Goal: Task Accomplishment & Management: Use online tool/utility

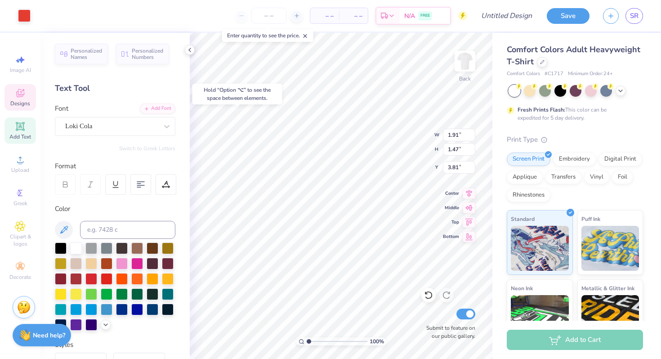
type input "3.99"
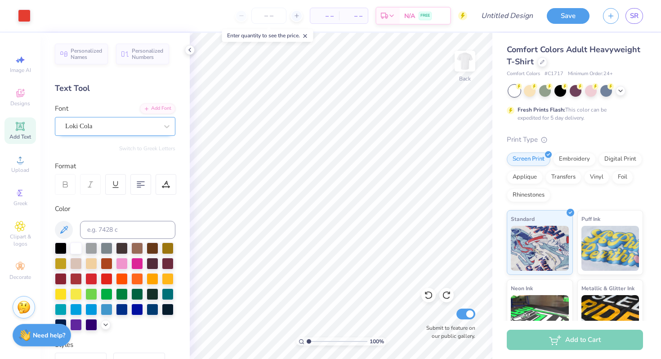
click at [114, 128] on div "Loki Cola" at bounding box center [111, 126] width 94 height 14
click at [138, 129] on div "Loki Cola" at bounding box center [111, 126] width 93 height 10
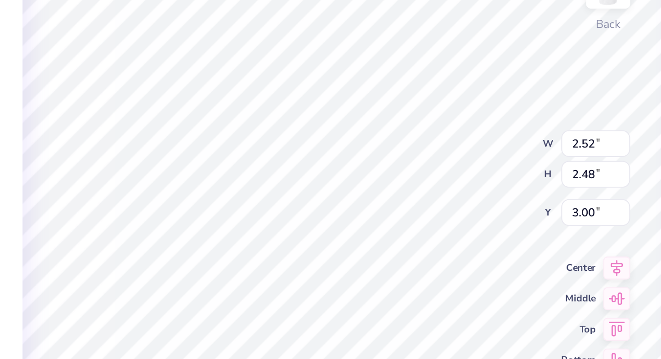
type textarea "A"
type input "2.46"
type input "1.66"
type input "3.65"
type input "5.78"
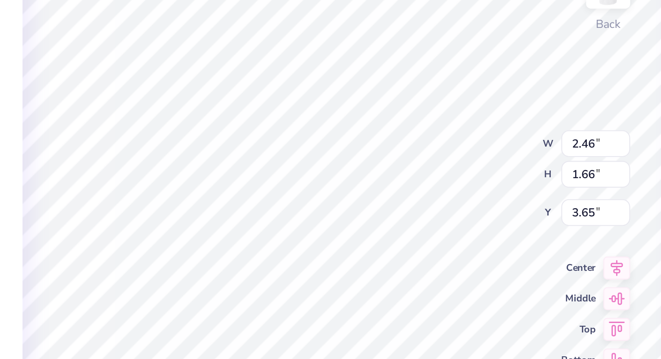
type input "3.05"
type input "3.02"
type input "2.46"
type input "1.66"
type input "3.62"
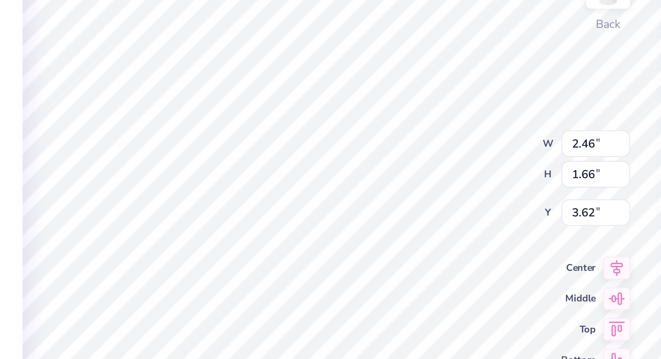
type textarea "e"
type textarea "lpha"
type input "3.00"
type input "1.91"
type input "1.47"
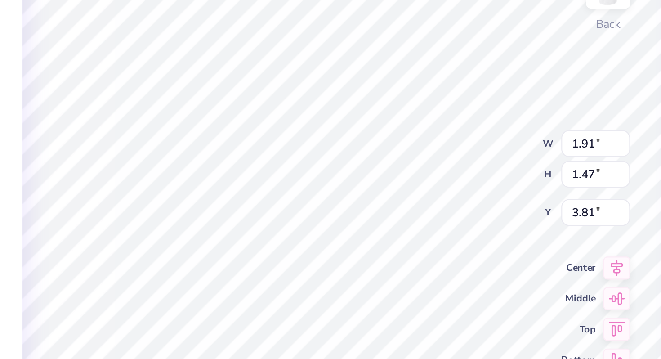
type input "3.99"
type input "5.78"
type input "3.05"
type input "3.00"
type input "1.37"
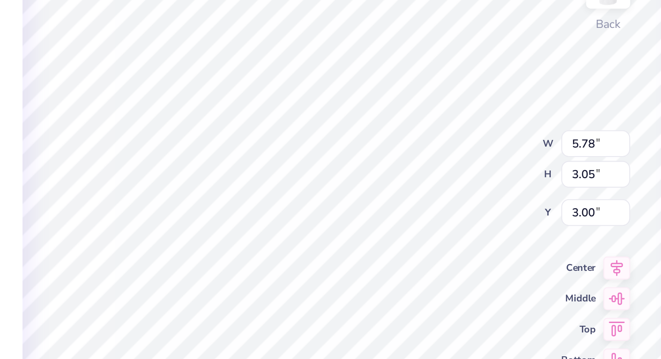
type input "2.98"
type input "3.24"
type input "2.88"
type input "2.02"
type input "3.72"
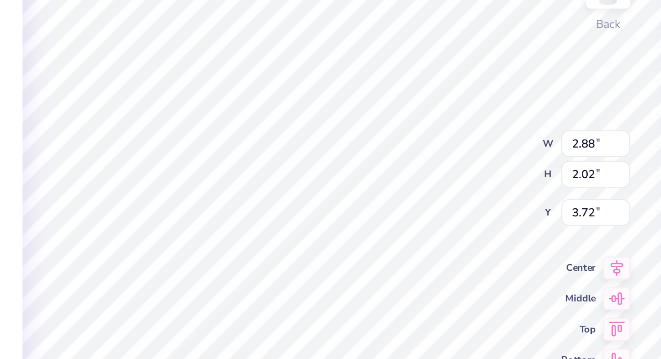
type input "5.78"
type input "3.05"
type input "3.00"
type input "1.37"
type input "2.98"
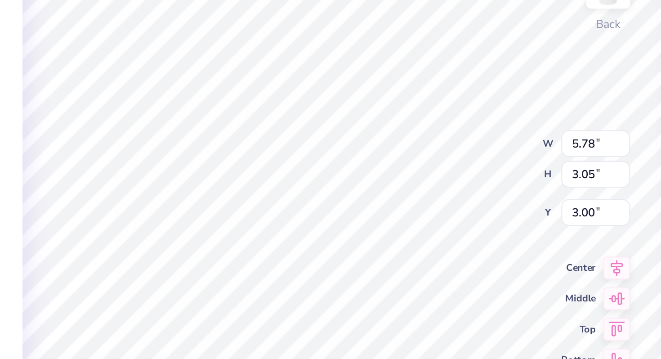
type input "3.24"
type input "1.91"
type input "1.47"
type input "3.99"
type input "5.78"
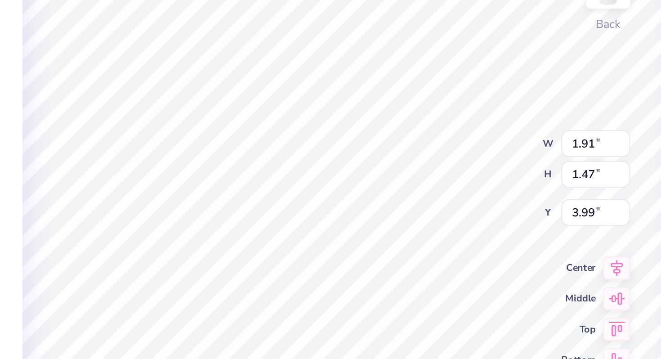
type input "3.05"
type input "3.93"
type input "2.88"
type input "2.02"
type input "3.72"
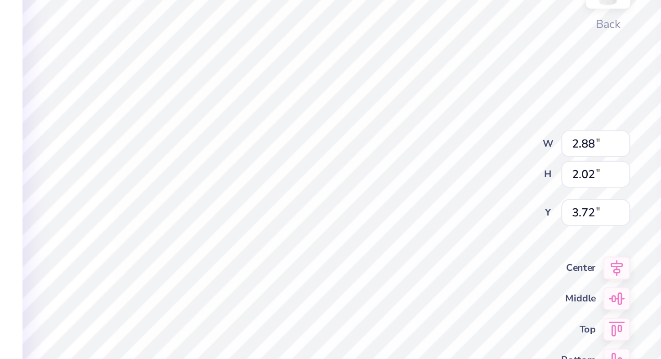
type input "2.99"
type input "2.09"
type input "2.88"
type input "2.02"
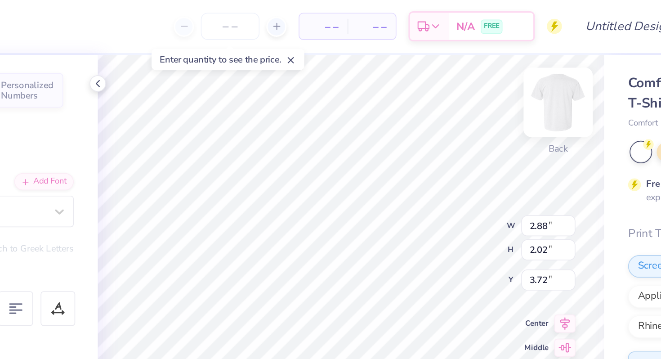
type input "3.63"
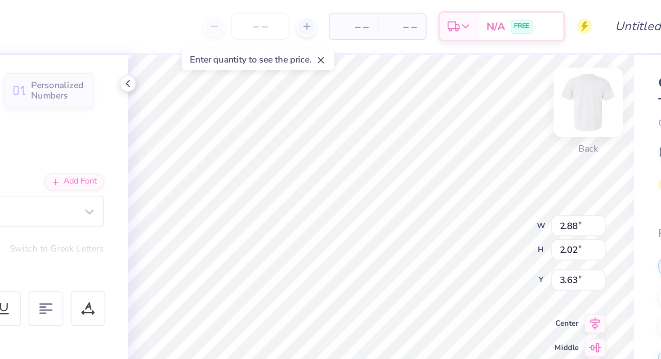
type input "5.78"
type input "3.05"
type input "3.00"
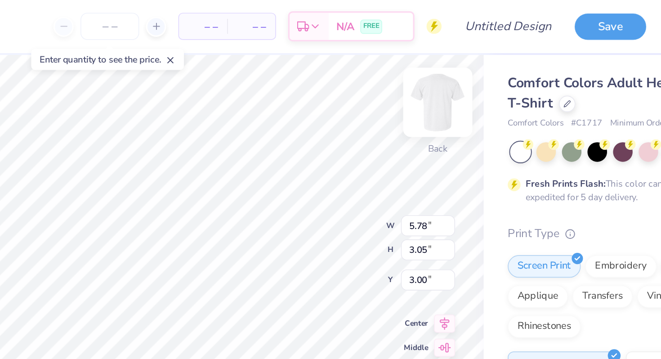
type input "1.37"
type input "2.98"
type input "3.24"
type textarea "X"
type input "1.91"
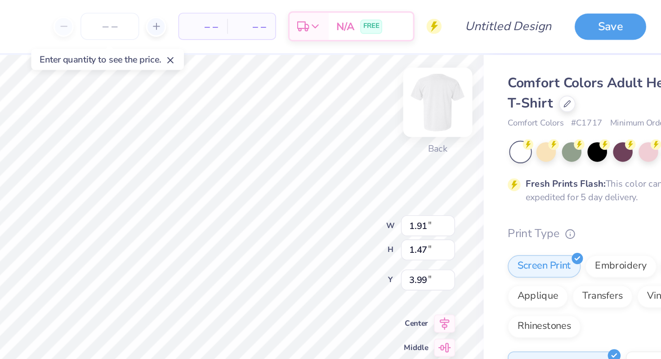
type input "1.47"
type input "3.99"
type input "3.00"
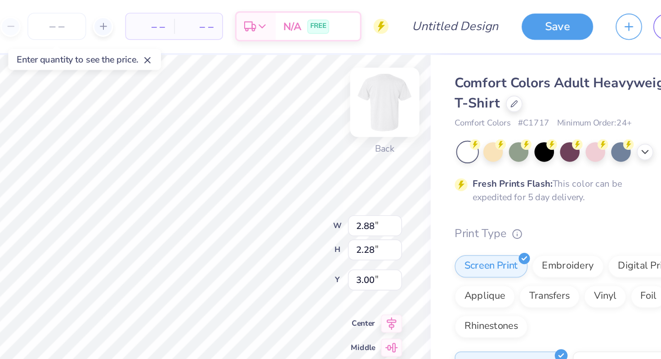
type input "5.78"
type input "3.05"
type input "2.88"
type input "2.28"
type input "5.78"
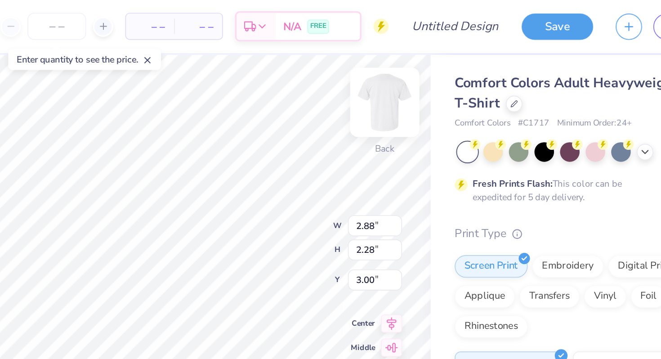
type input "3.05"
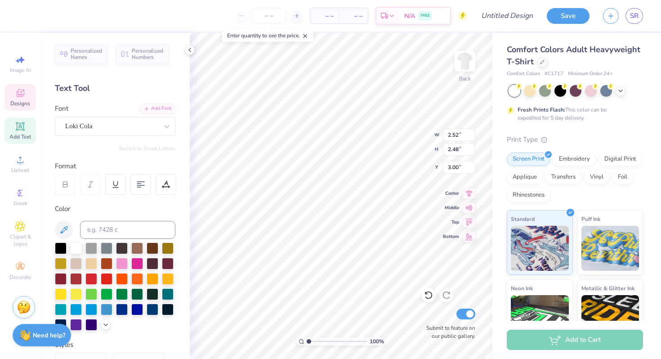
type textarea "A"
type input "2.46"
type input "1.66"
type input "3.65"
type textarea "A"
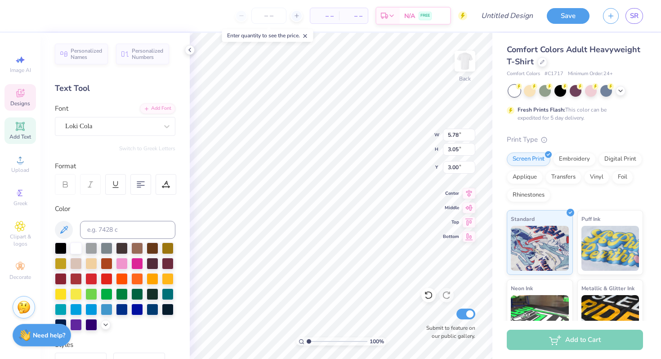
type input "2.46"
type input "1.66"
type input "3.65"
type textarea "e"
type textarea "lpha"
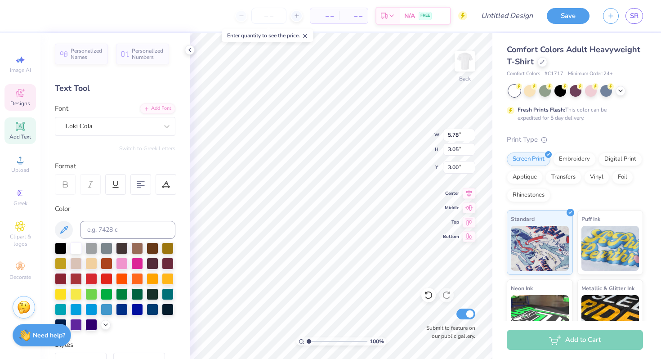
type input "1.82"
type input "0.31"
type input "5.47"
type input "1.37"
type input "2.98"
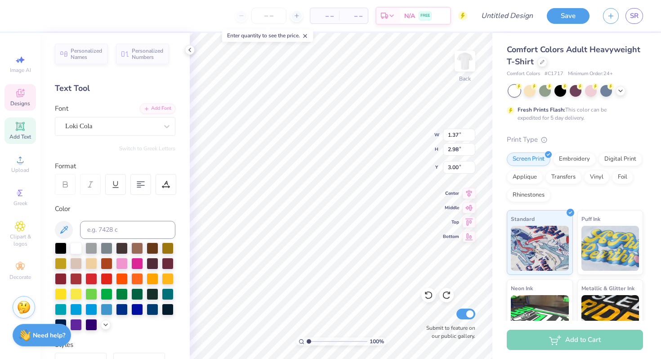
type input "3.24"
type textarea "X"
type input "1.91"
type input "1.47"
type input "3.81"
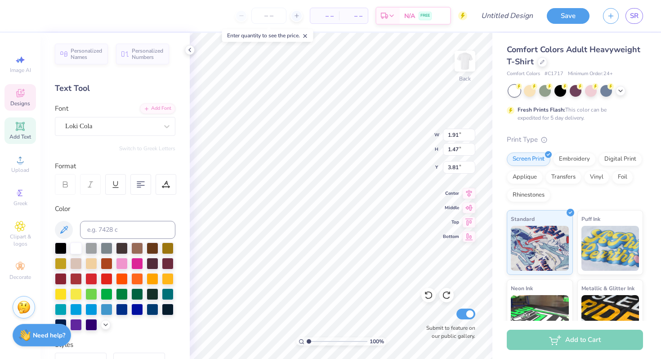
type textarea "e"
type textarea "I"
type textarea "i"
type input "4.09"
type input "2.88"
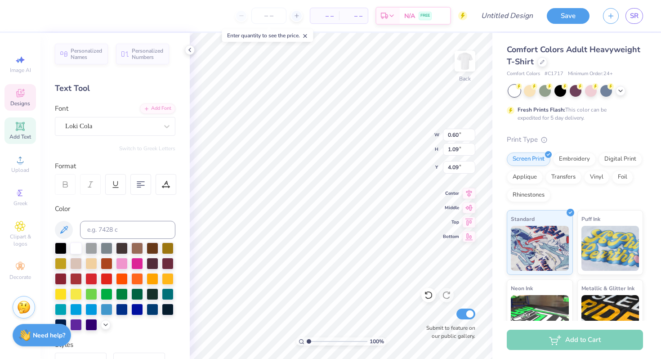
type input "2.28"
type input "3.59"
type input "4.09"
type input "3.00"
type input "4.00"
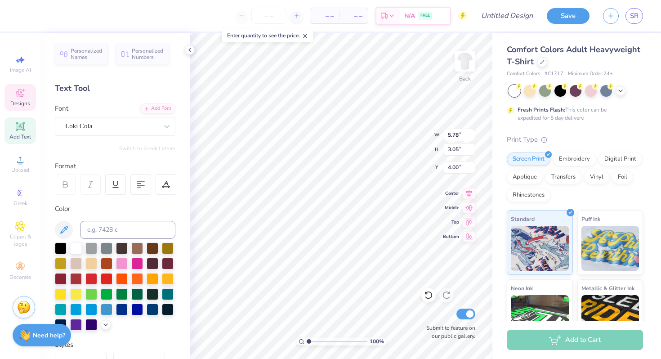
type input "1.75"
type input "0.37"
type input "3.00"
type textarea "t"
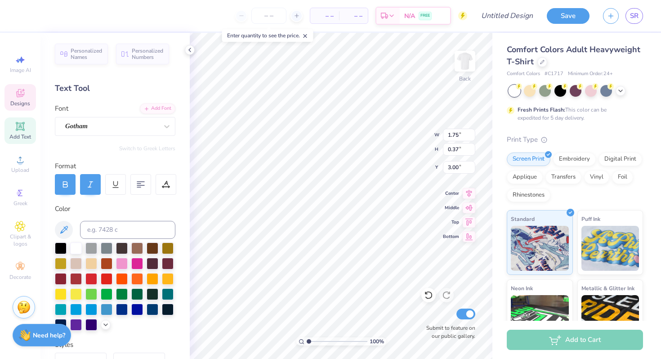
type textarea "Things go better with"
type input "2.55"
type input "3.00"
type input "3.54"
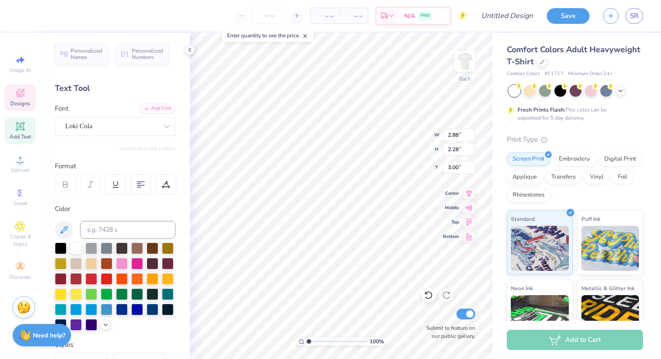
type input "0.60"
type input "1.09"
type input "4.14"
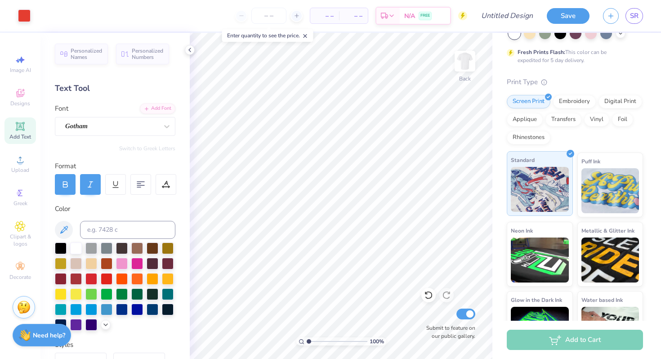
scroll to position [93, 0]
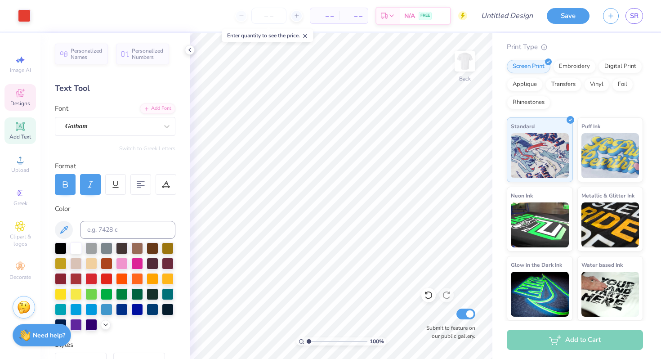
click at [19, 108] on div "Designs" at bounding box center [19, 97] width 31 height 27
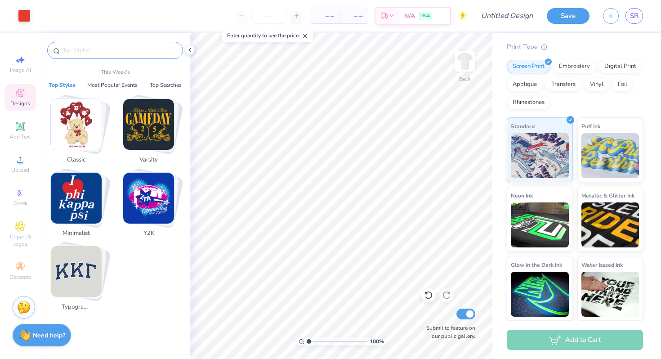
click at [88, 53] on input "text" at bounding box center [119, 50] width 115 height 9
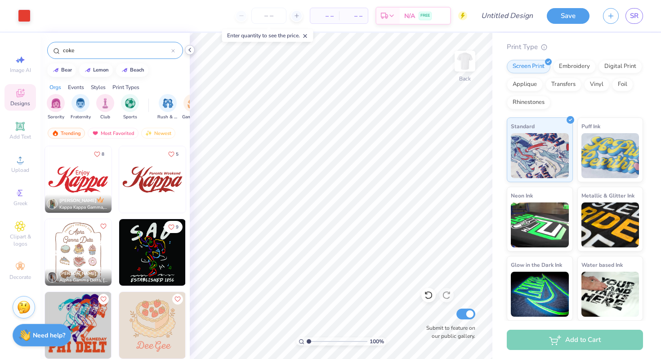
type input "coke"
click at [190, 49] on icon at bounding box center [189, 49] width 7 height 7
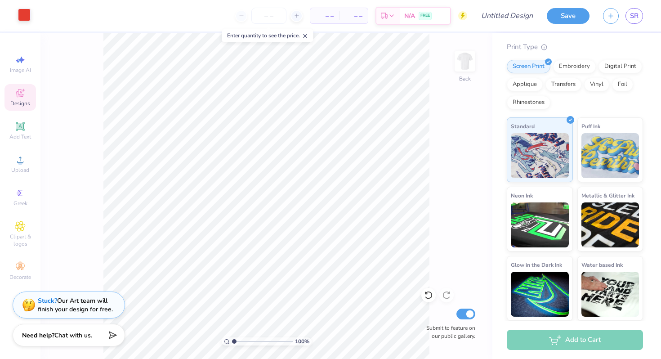
click at [25, 16] on div at bounding box center [24, 15] width 13 height 13
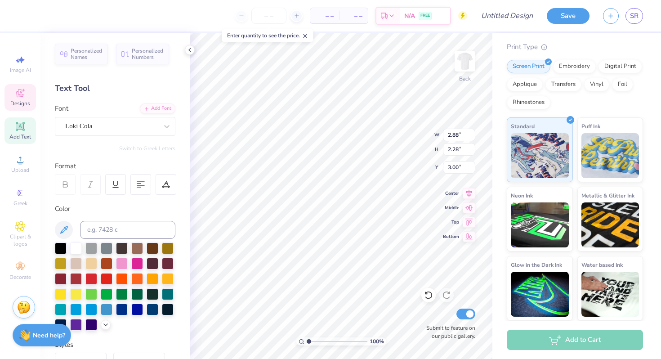
type input "5.78"
type input "3.05"
type input "2.88"
type input "2.28"
click at [105, 282] on div at bounding box center [107, 278] width 12 height 12
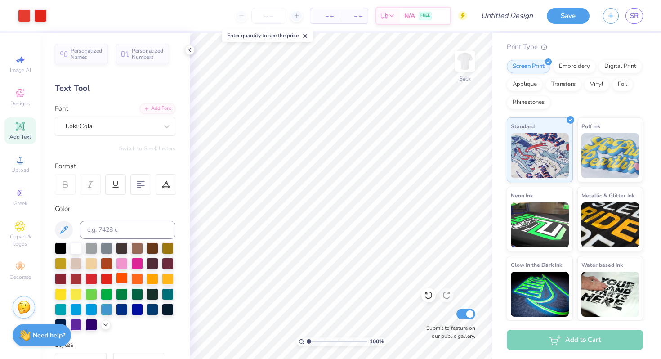
click at [120, 279] on div at bounding box center [122, 278] width 12 height 12
click at [112, 280] on div at bounding box center [107, 278] width 12 height 12
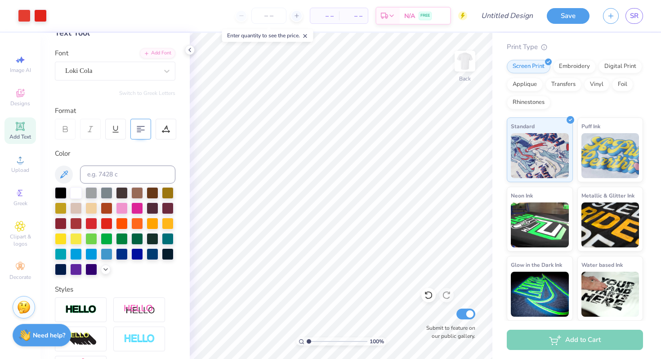
scroll to position [164, 0]
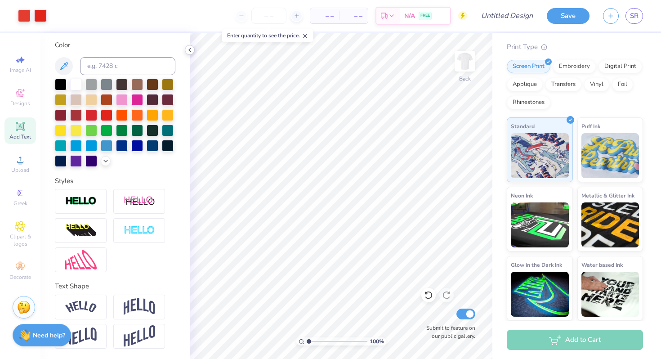
click at [190, 49] on polyline at bounding box center [190, 50] width 2 height 4
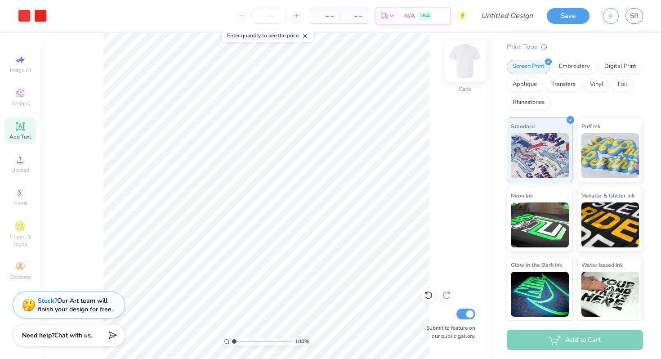
click at [465, 62] on img at bounding box center [465, 61] width 36 height 36
click at [465, 62] on img at bounding box center [465, 61] width 18 height 18
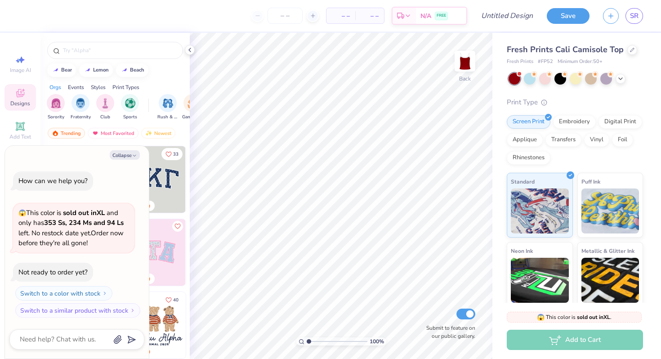
click at [101, 169] on div "How can we help you? 😱 This color is sold out in XL and only has 353 Ss, 234 Ms…" at bounding box center [76, 244] width 135 height 161
click at [84, 140] on div "Trending Most Favorited Newest" at bounding box center [114, 135] width 149 height 21
click at [126, 154] on button "Collapse" at bounding box center [125, 154] width 30 height 9
type textarea "x"
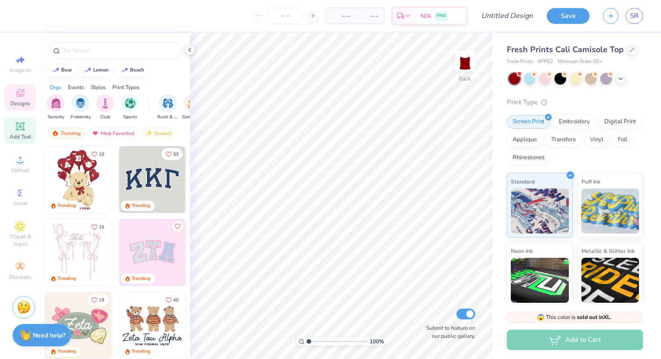
click at [22, 134] on span "Add Text" at bounding box center [20, 136] width 22 height 7
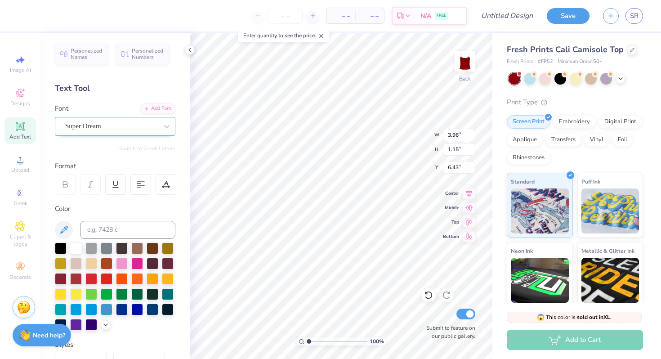
click at [109, 126] on div "Super Dream" at bounding box center [111, 126] width 94 height 14
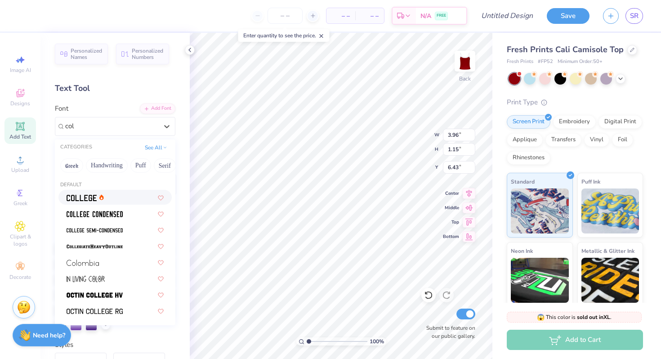
type input "cola"
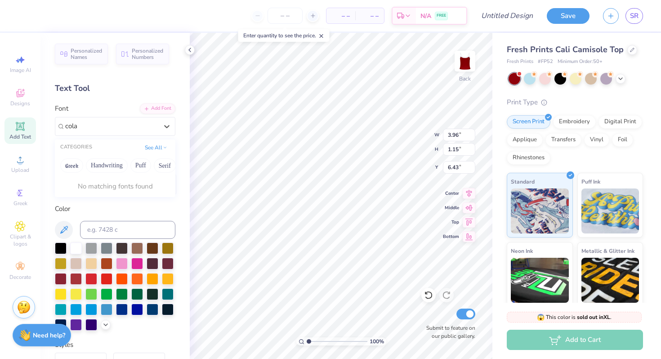
click at [93, 141] on div "CATEGORIES See All" at bounding box center [115, 147] width 121 height 16
click at [89, 125] on div at bounding box center [111, 126] width 94 height 14
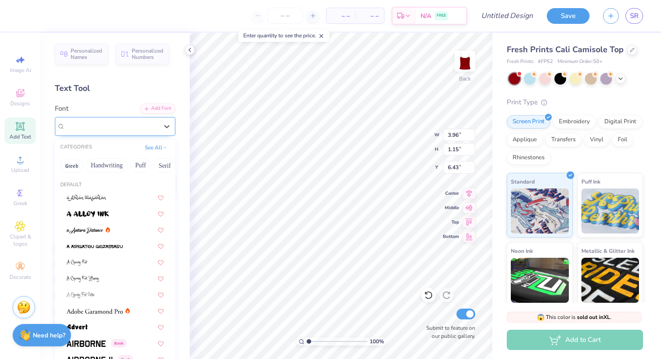
click at [136, 125] on div "Super Dream" at bounding box center [111, 126] width 93 height 10
click at [120, 126] on div "Super Dream" at bounding box center [111, 126] width 93 height 10
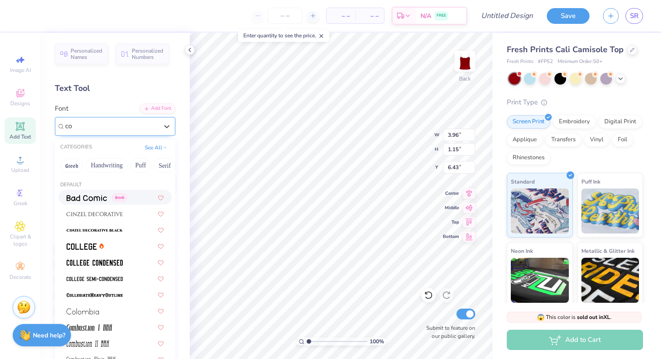
type input "c"
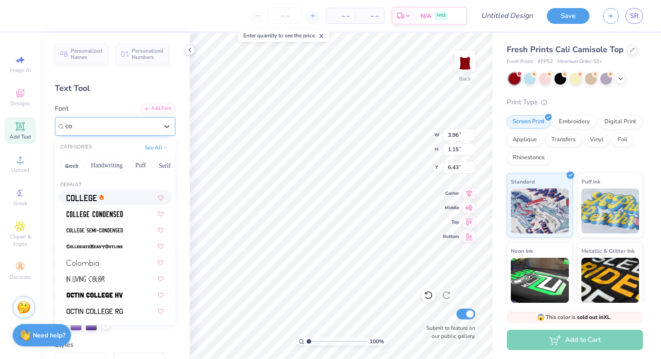
type input "c"
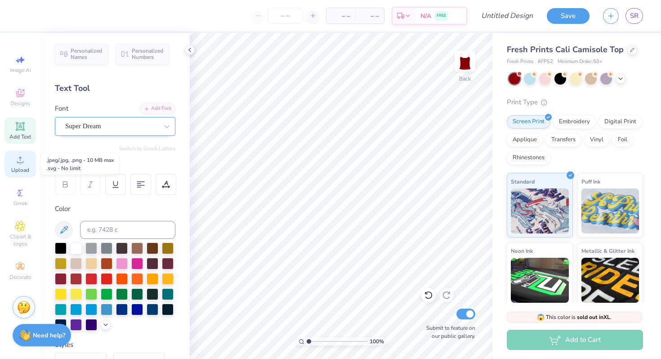
click at [23, 170] on span "Upload" at bounding box center [20, 169] width 18 height 7
click at [17, 244] on span "Clipart & logos" at bounding box center [19, 240] width 31 height 14
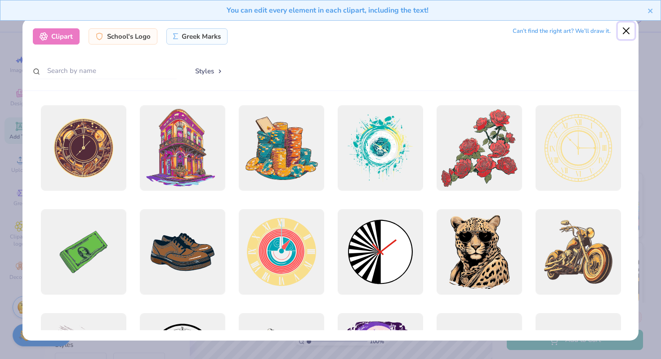
click at [627, 30] on button "Close" at bounding box center [626, 30] width 17 height 17
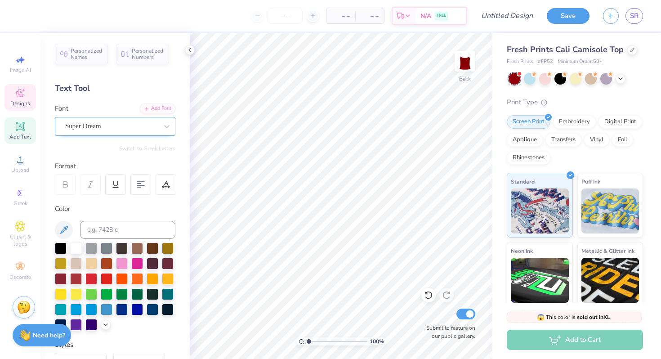
click at [33, 103] on div "Designs" at bounding box center [19, 97] width 31 height 27
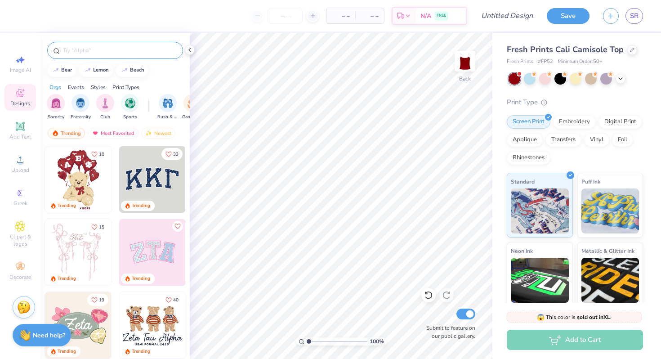
click at [84, 48] on input "text" at bounding box center [119, 50] width 115 height 9
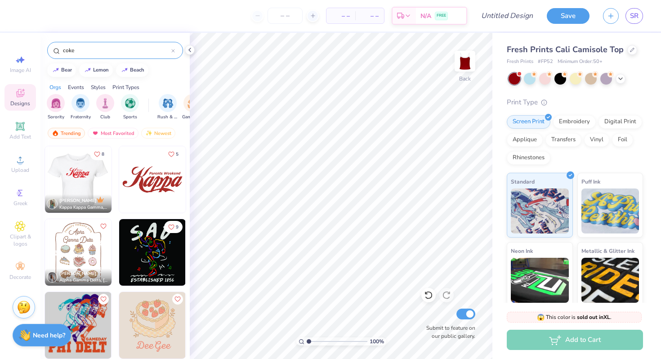
type input "coke"
click at [100, 184] on img at bounding box center [78, 179] width 67 height 67
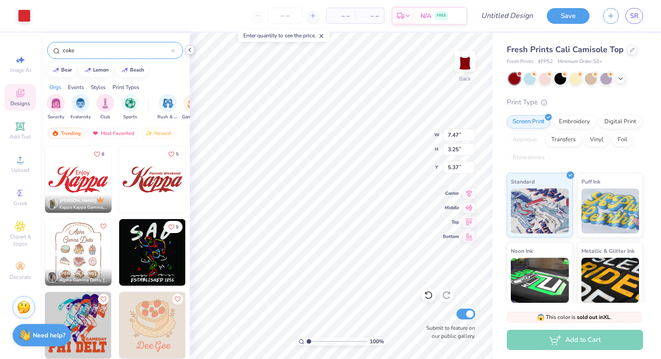
click at [191, 54] on div at bounding box center [190, 50] width 10 height 10
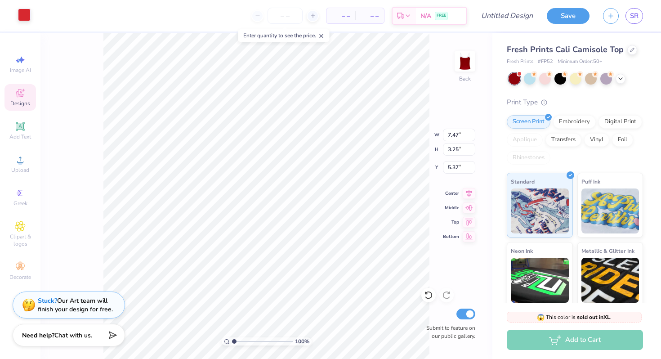
click at [28, 18] on div at bounding box center [24, 15] width 13 height 13
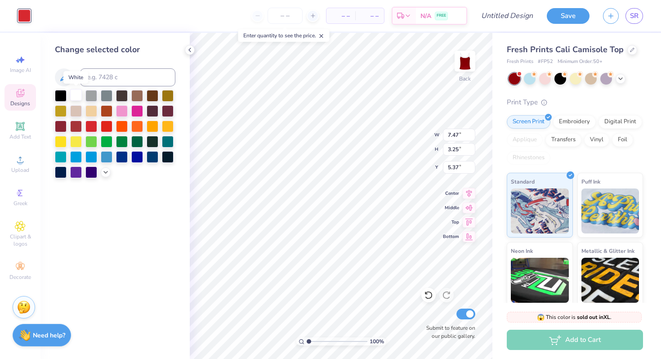
click at [77, 98] on div at bounding box center [76, 95] width 12 height 12
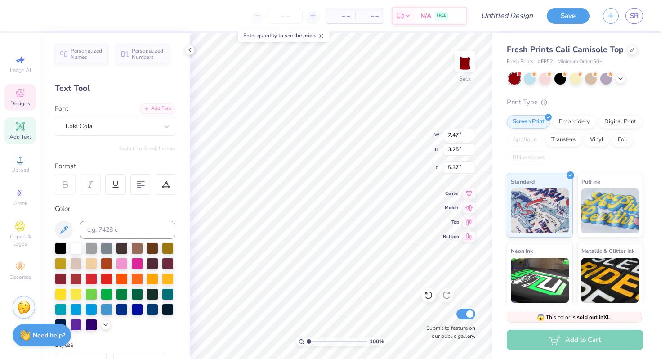
type textarea "K"
type textarea "Alpha Xi"
type input "1.67"
type input "9.19"
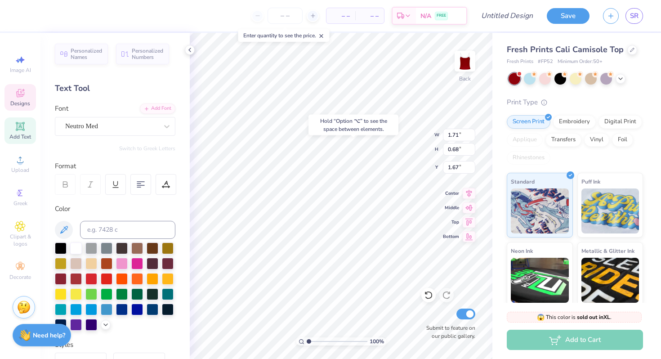
type input "2.83"
type input "2.35"
type input "9.19"
type input "2.83"
type input "3.03"
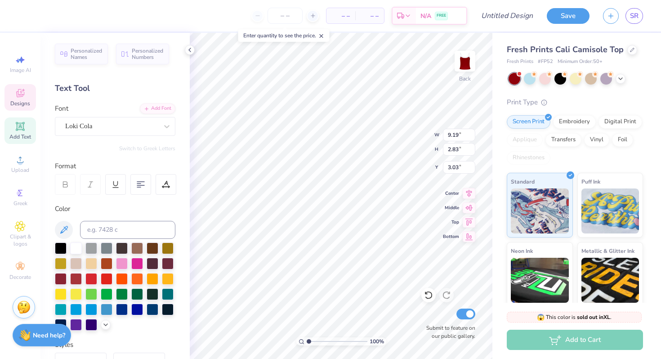
type input "1.71"
type input "0.68"
type input "1.67"
type input "9.19"
type input "2.83"
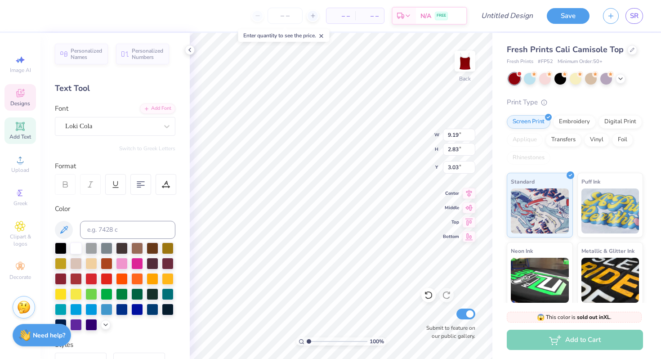
type input "3.02"
type input "1.71"
type input "0.68"
type input "1.67"
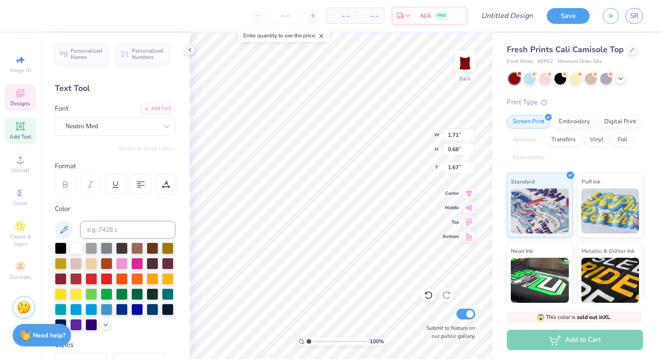
type textarea "E"
type textarea "Things go better with"
type input "2.35"
type input "2.18"
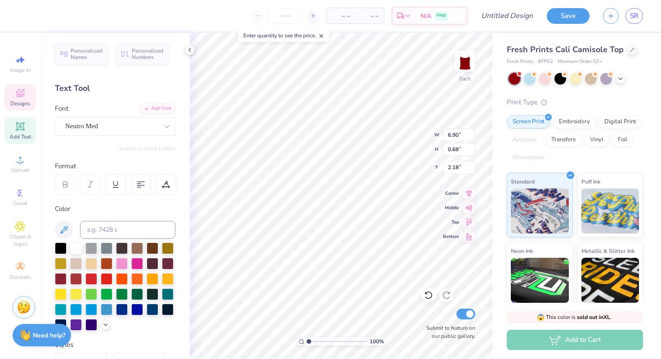
type input "2.14"
type input "9.19"
type input "2.83"
type input "2.82"
type input "1.10"
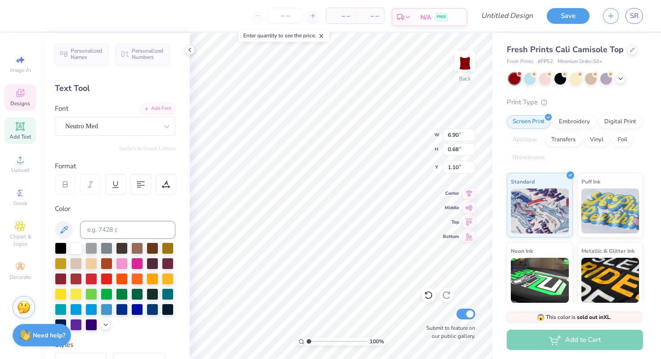
type input "9.19"
type input "2.83"
type input "1.78"
click at [310, 15] on icon at bounding box center [313, 16] width 6 height 6
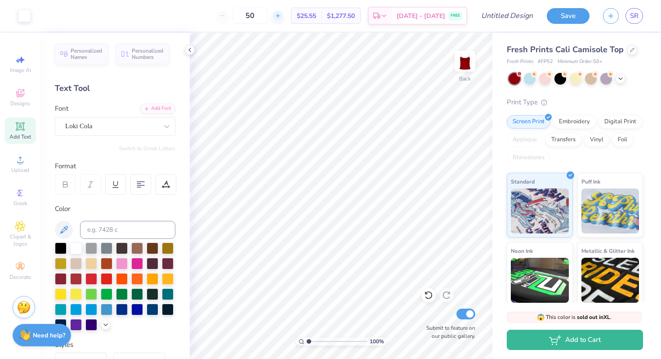
click at [281, 18] on icon at bounding box center [278, 16] width 6 height 6
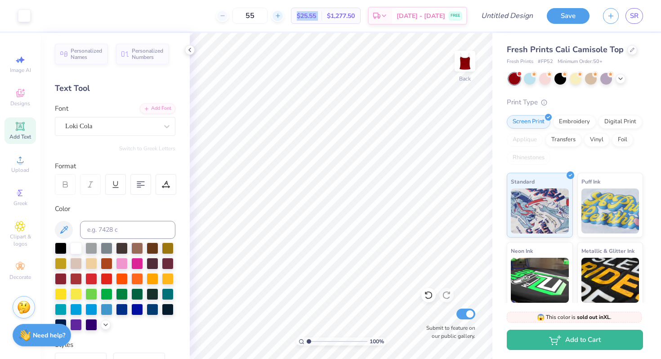
click at [281, 18] on icon at bounding box center [278, 16] width 6 height 6
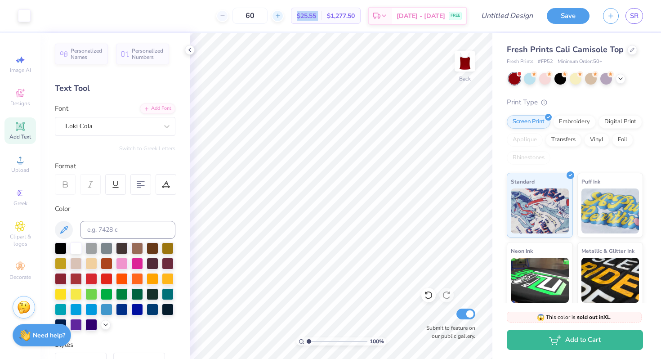
click at [281, 18] on icon at bounding box center [278, 16] width 6 height 6
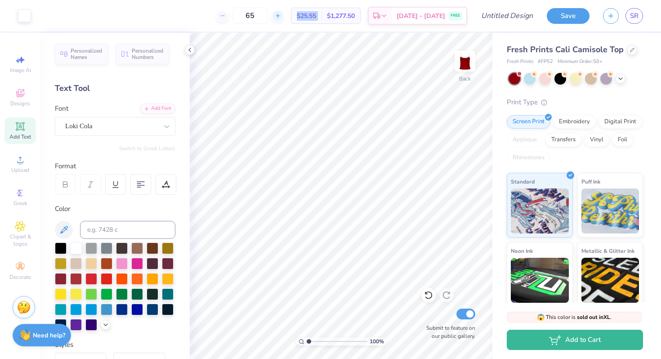
click at [281, 18] on icon at bounding box center [278, 16] width 6 height 6
click at [282, 18] on div "67" at bounding box center [249, 16] width 67 height 16
click at [282, 18] on div "67" at bounding box center [284, 16] width 67 height 16
click at [282, 18] on div at bounding box center [278, 16] width 12 height 12
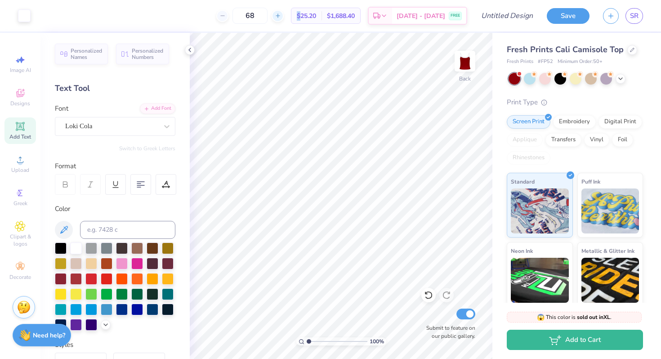
click at [282, 18] on div at bounding box center [278, 16] width 12 height 12
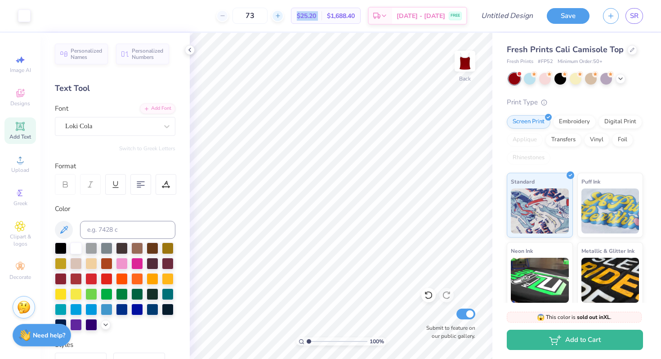
click at [282, 18] on div at bounding box center [278, 16] width 12 height 12
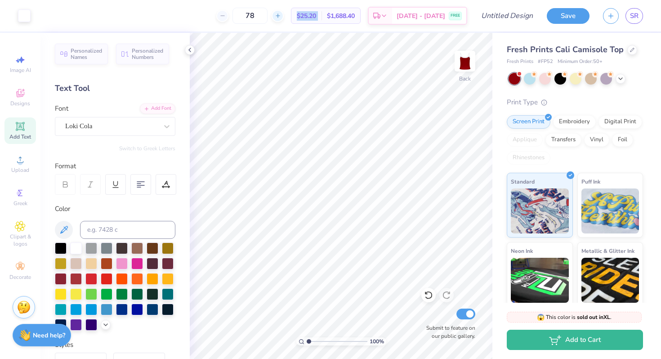
click at [282, 18] on div at bounding box center [278, 16] width 12 height 12
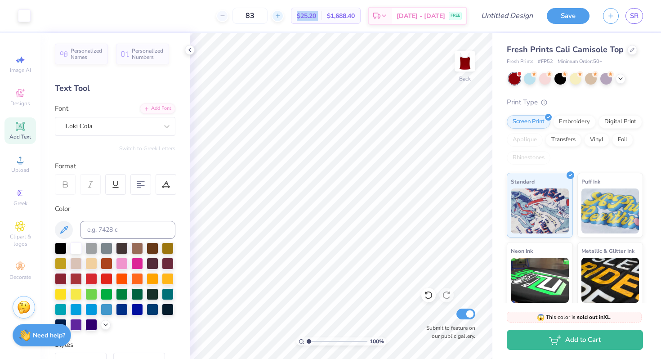
click at [282, 18] on div at bounding box center [278, 16] width 12 height 12
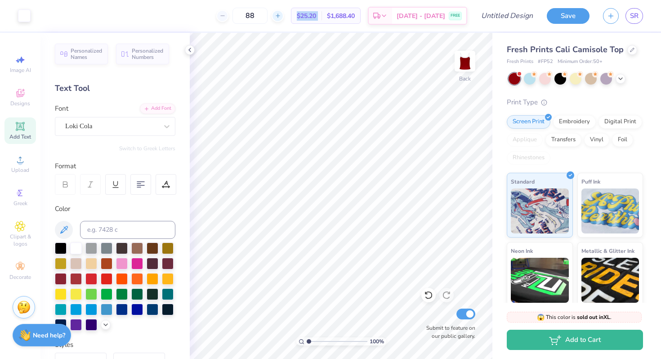
click at [282, 18] on div at bounding box center [278, 16] width 12 height 12
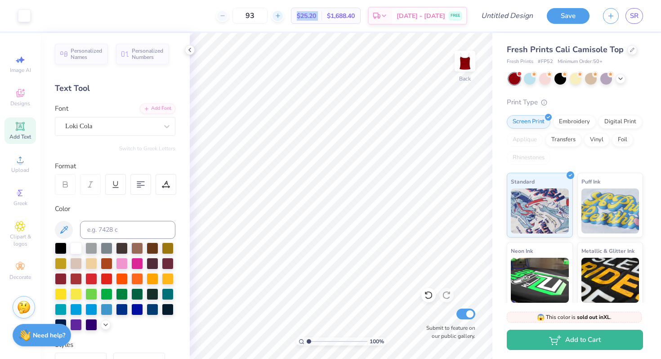
click at [282, 18] on div at bounding box center [278, 16] width 12 height 12
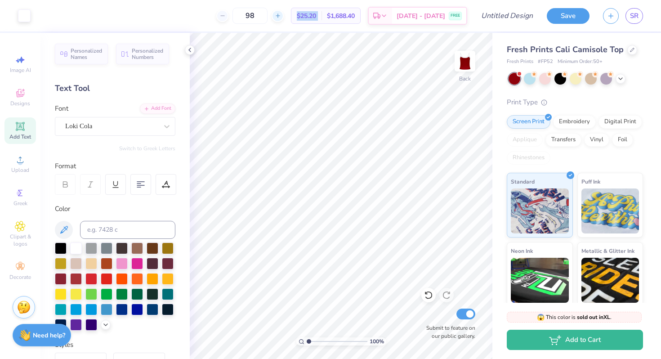
click at [282, 18] on div at bounding box center [278, 16] width 12 height 12
click at [226, 19] on div at bounding box center [222, 16] width 12 height 12
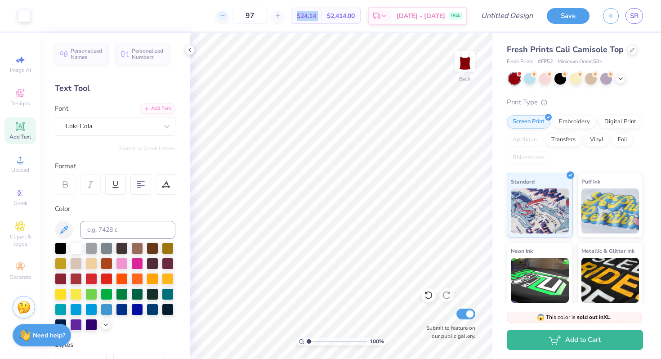
click at [226, 19] on div at bounding box center [222, 16] width 12 height 12
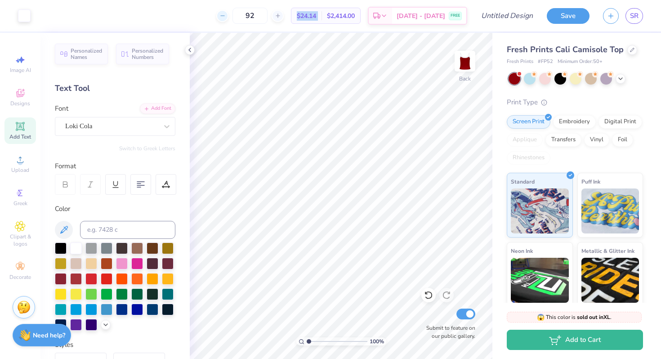
click at [226, 19] on div at bounding box center [222, 16] width 12 height 12
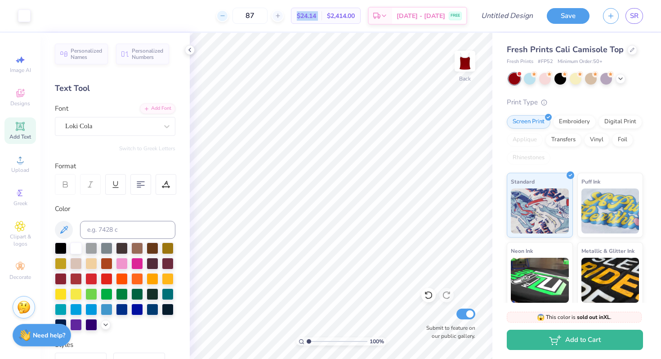
click at [226, 19] on div at bounding box center [222, 16] width 12 height 12
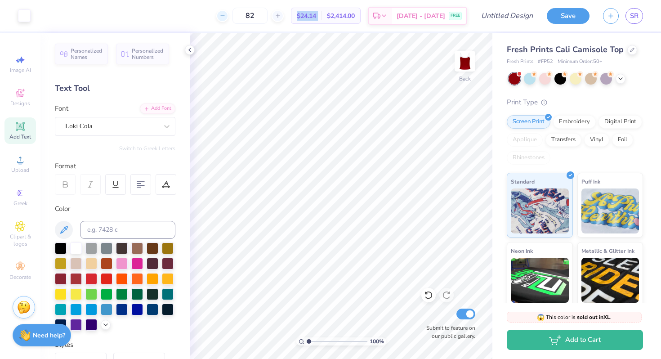
click at [226, 19] on div at bounding box center [222, 16] width 12 height 12
click at [273, 13] on div at bounding box center [278, 16] width 12 height 12
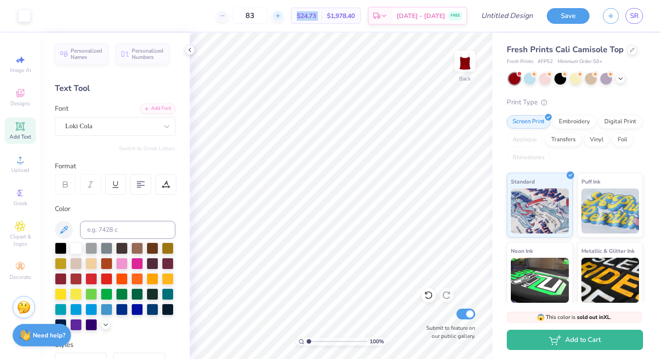
click at [273, 13] on div at bounding box center [278, 16] width 12 height 12
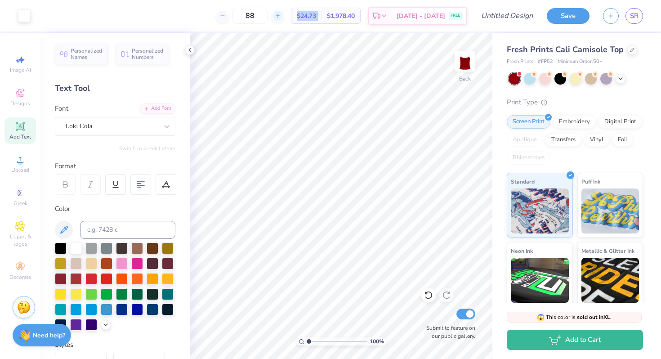
click at [273, 13] on div at bounding box center [278, 16] width 12 height 12
click at [268, 13] on input "90" at bounding box center [250, 16] width 35 height 16
click at [273, 13] on div "90" at bounding box center [284, 16] width 67 height 16
click at [278, 14] on line at bounding box center [278, 16] width 0 height 4
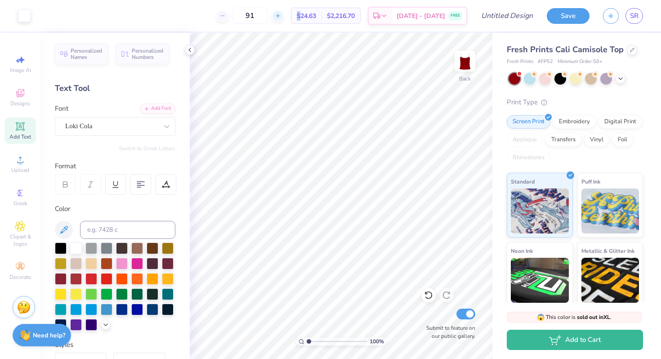
click at [278, 14] on line at bounding box center [278, 16] width 0 height 4
click at [309, 11] on span "$24.60" at bounding box center [306, 15] width 19 height 9
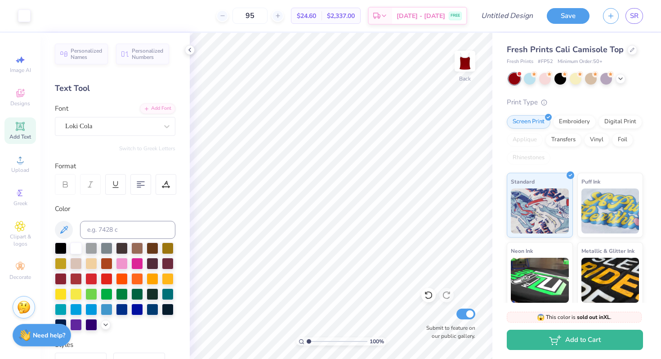
click at [229, 15] on div "95" at bounding box center [249, 16] width 67 height 16
click at [225, 15] on icon at bounding box center [222, 16] width 6 height 6
click at [225, 15] on div "94 Per Item Total Est. Delivery N/A FREE" at bounding box center [252, 15] width 430 height 31
click at [232, 15] on div "94" at bounding box center [249, 16] width 67 height 16
click at [231, 16] on div "94" at bounding box center [249, 16] width 67 height 16
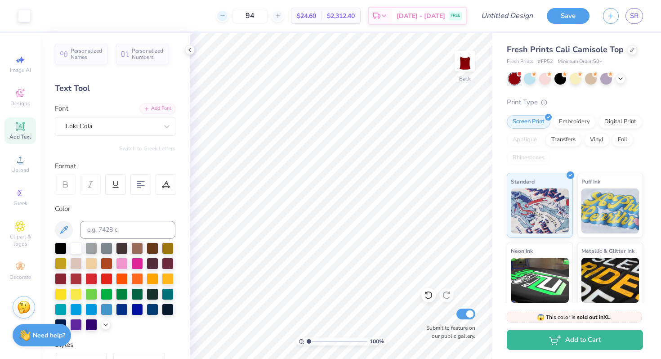
click at [228, 16] on div at bounding box center [222, 16] width 12 height 12
click at [274, 17] on div at bounding box center [278, 16] width 12 height 12
click at [276, 17] on icon at bounding box center [278, 16] width 6 height 6
drag, startPoint x: 267, startPoint y: 16, endPoint x: 245, endPoint y: 15, distance: 22.1
click at [245, 15] on input "95" at bounding box center [250, 16] width 35 height 16
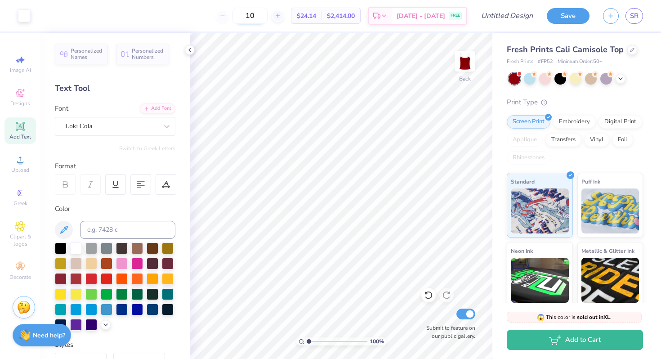
type input "1"
type input "95"
type input "8.58"
type input "2.64"
type input "2.00"
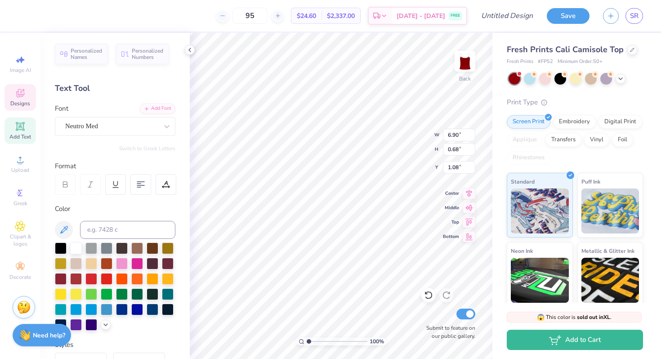
type input "1.10"
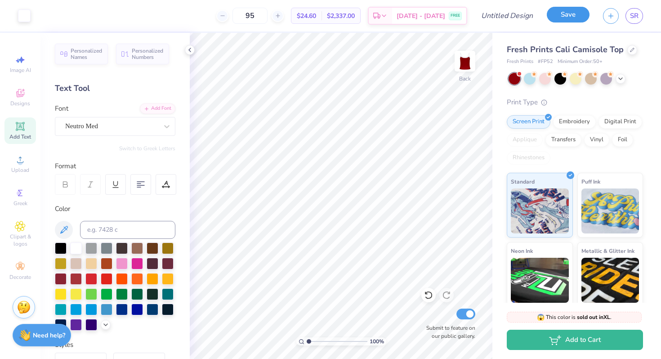
click at [582, 13] on button "Save" at bounding box center [568, 15] width 43 height 16
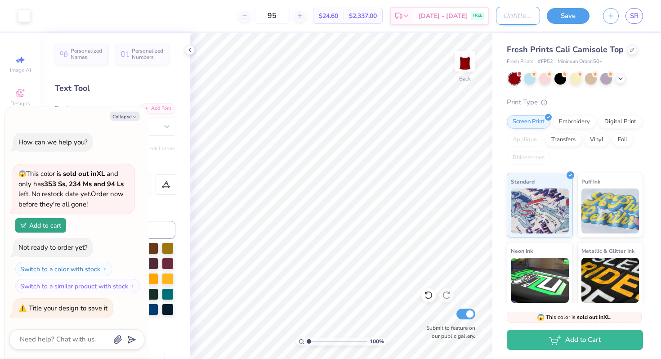
click at [506, 18] on input "Design Title" at bounding box center [518, 16] width 44 height 18
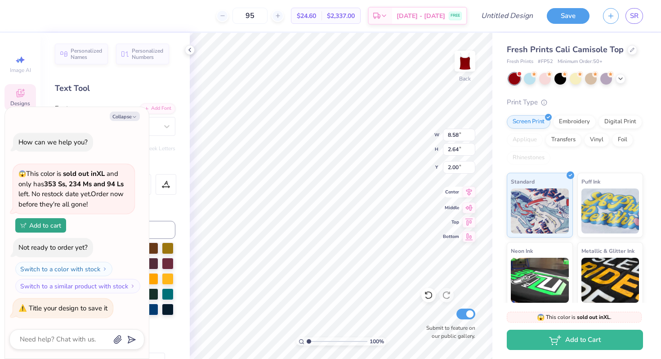
click at [468, 193] on icon at bounding box center [469, 192] width 6 height 8
click at [469, 210] on icon at bounding box center [469, 206] width 13 height 11
type textarea "x"
type input "5.68"
click at [470, 193] on icon at bounding box center [469, 192] width 6 height 8
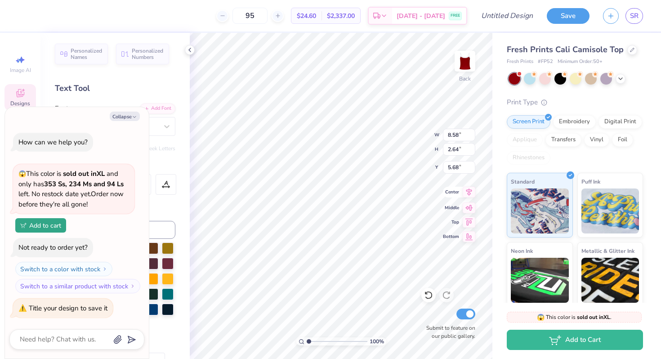
click at [470, 191] on icon at bounding box center [469, 192] width 6 height 8
type textarea "x"
type input "2.00"
type textarea "x"
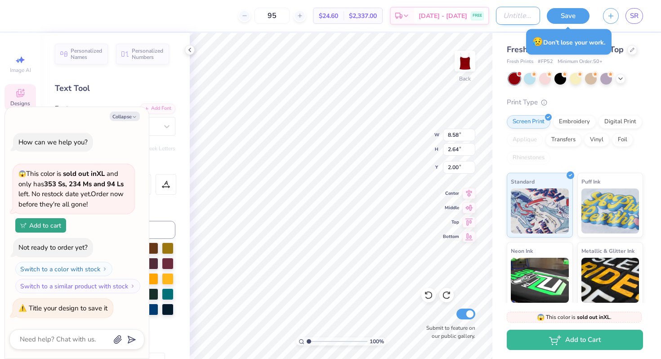
click at [509, 18] on input "Design Title" at bounding box center [518, 16] width 44 height 18
type input "S"
type textarea "x"
type input "Si"
type textarea "x"
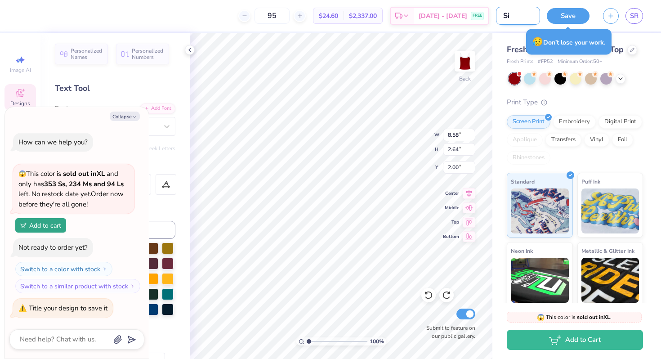
type input "Sis"
type textarea "x"
type input "Sist"
type textarea "x"
type input "Siste"
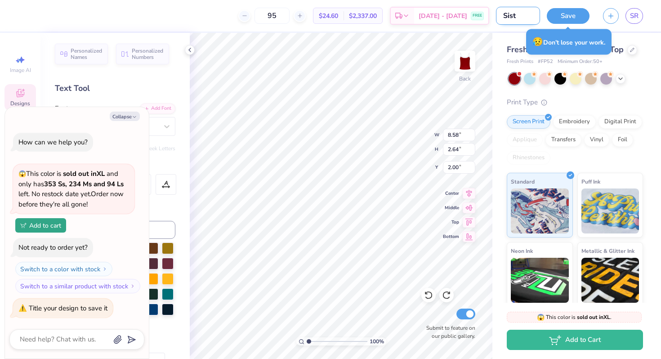
type textarea "x"
type input "Sister"
type textarea "x"
type input "Siste"
type textarea "x"
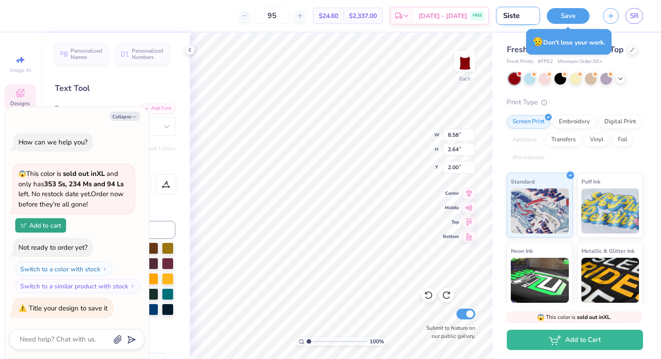
type input "Sist"
type textarea "x"
type input "Sis"
type textarea "x"
type input "Si"
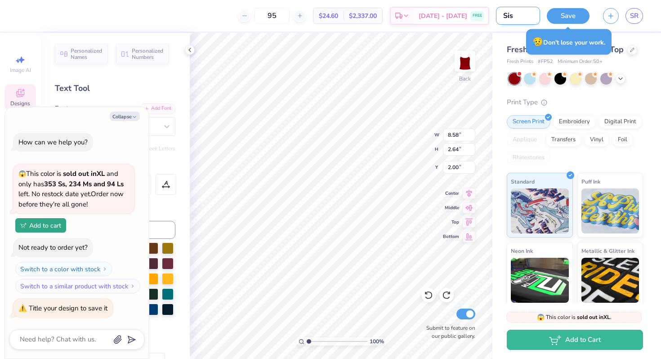
type textarea "x"
type input "S"
type textarea "x"
type input "X"
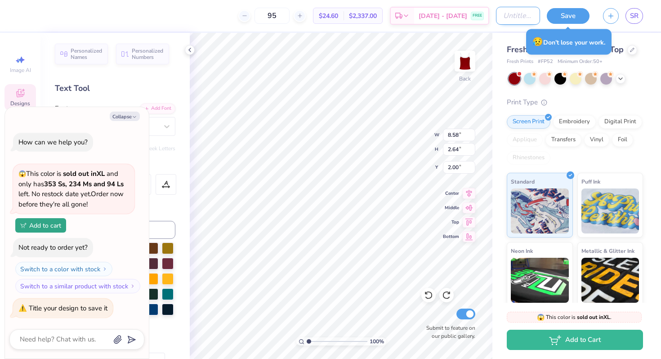
type textarea "x"
type input "Xi"
type textarea "x"
type input "Xis"
type textarea "x"
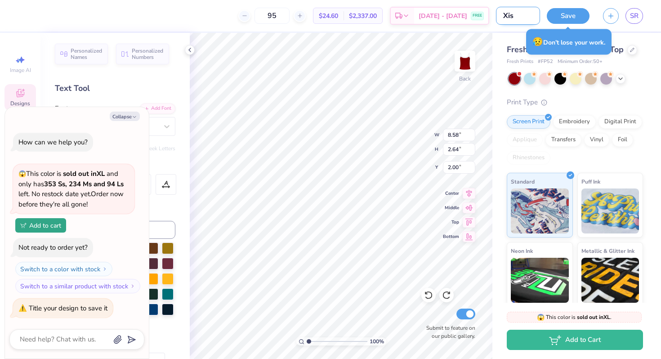
type input "Xist"
type textarea "x"
type input "Xiste"
type textarea "x"
type input "Xister"
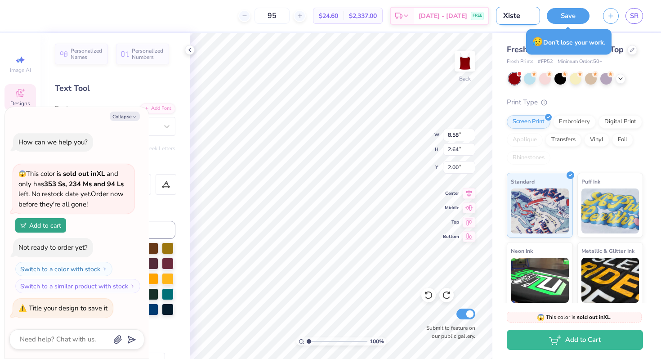
type textarea "x"
type input "Xisterg"
type textarea "x"
type input "Xistergo"
type textarea "x"
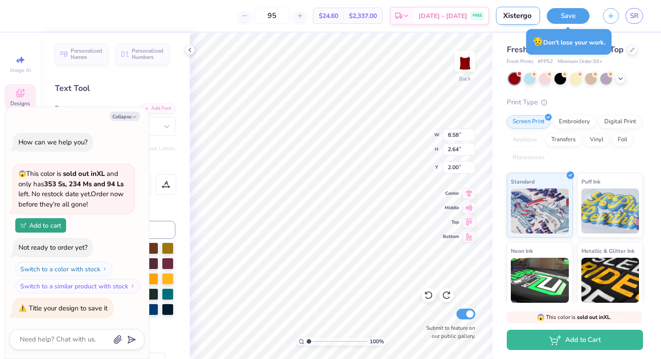
type input "Xistergoo"
type textarea "x"
type input "Xistergood"
type textarea "x"
type input "Xistergoo"
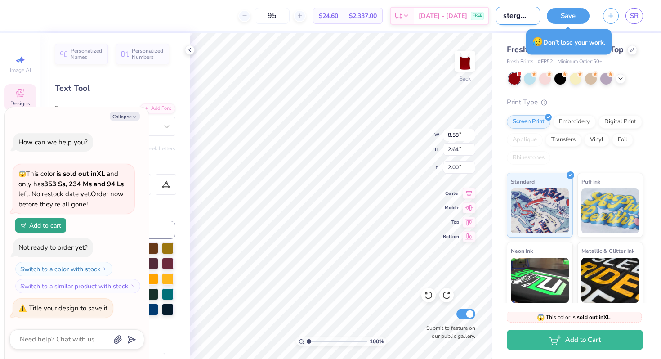
type textarea "x"
type input "Xistergo"
type textarea "x"
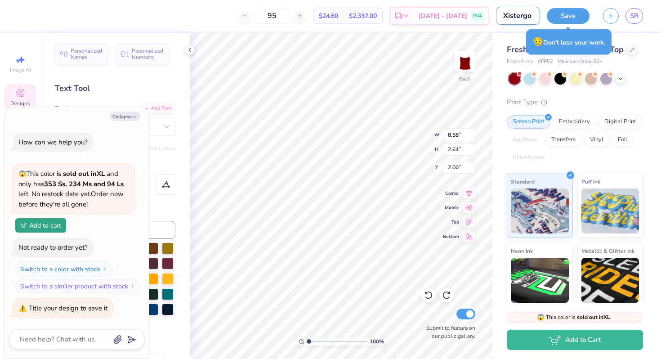
type input "Xisterg"
type textarea "x"
type input "Xister"
type textarea "x"
type input "Xisterh"
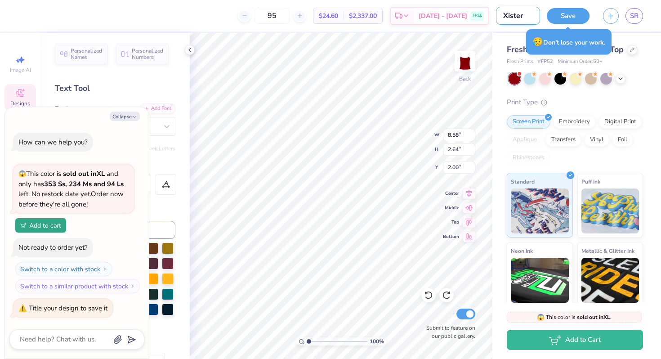
type textarea "x"
type input "Xisterho"
type textarea "x"
type input "Xisterhoo"
type textarea "x"
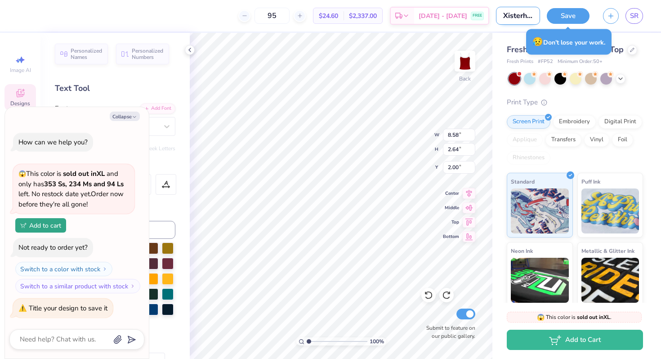
type input "Xisterhood"
type textarea "x"
type input "Xisterhood"
click at [565, 19] on button "Save" at bounding box center [568, 15] width 43 height 16
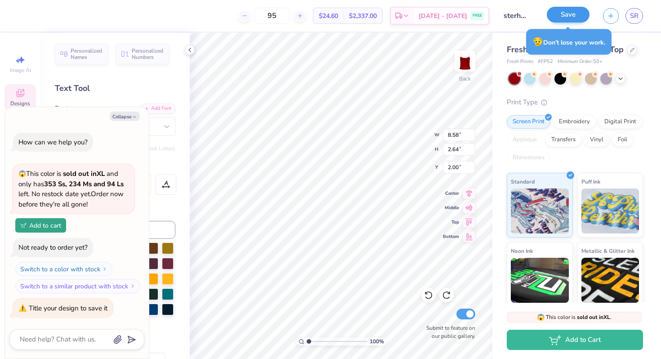
scroll to position [0, 0]
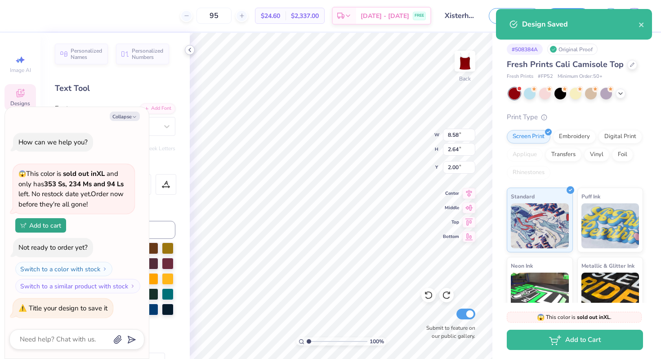
click at [189, 49] on icon at bounding box center [189, 49] width 7 height 7
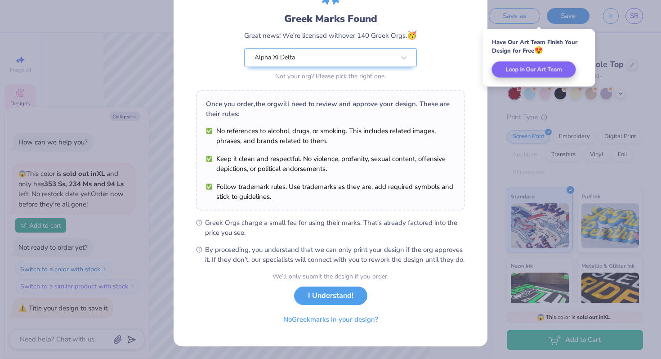
scroll to position [54, 0]
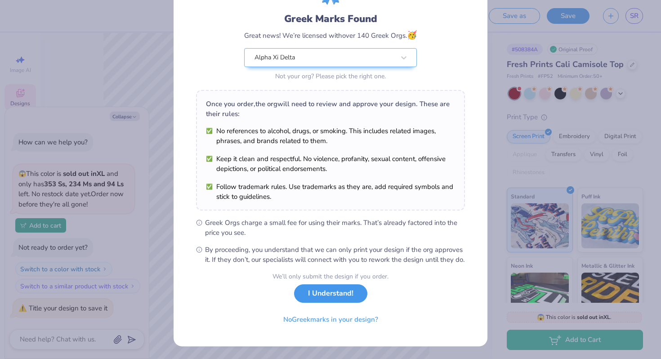
click at [329, 297] on button "I Understand!" at bounding box center [330, 293] width 73 height 18
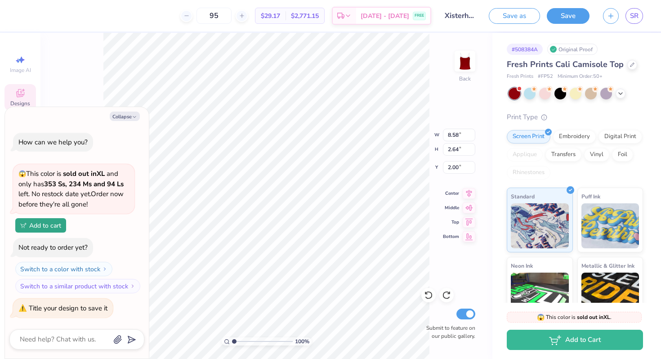
click at [630, 32] on div "95 $29.17 Per Item $2,771.15 Total Est. Delivery Aug 29 - Sep 1 FREE Design Tit…" at bounding box center [330, 179] width 661 height 359
click at [117, 115] on button "Collapse" at bounding box center [125, 116] width 30 height 9
type textarea "x"
